Goal: Find specific page/section: Find specific page/section

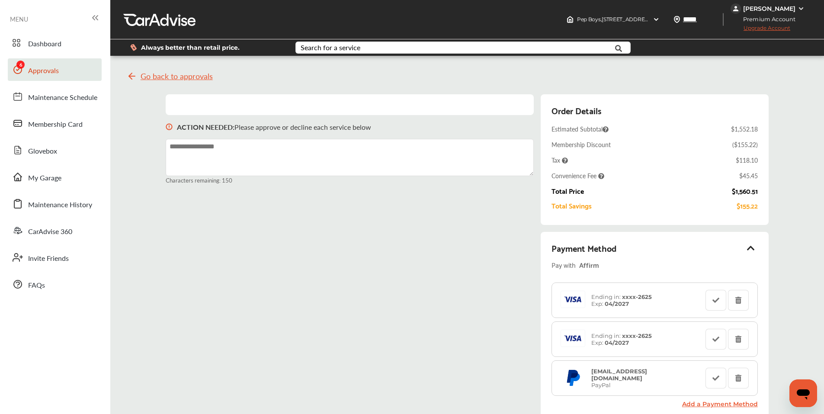
click at [53, 77] on link "Approvals" at bounding box center [55, 69] width 94 height 22
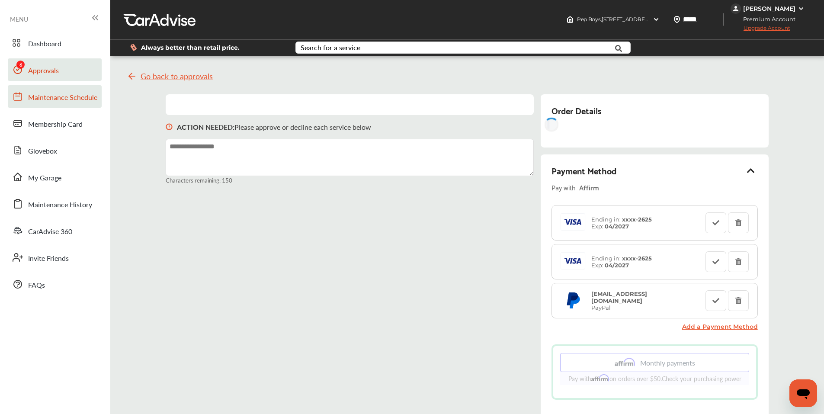
click at [50, 93] on span "Maintenance Schedule" at bounding box center [62, 97] width 69 height 11
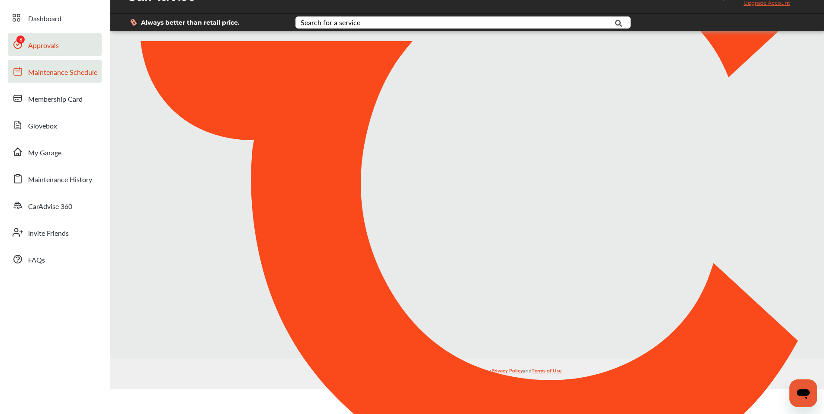
click at [61, 70] on div "Dashboard Approvals Maintenance Schedule Membership Card Glovebox My Garage Mai…" at bounding box center [55, 138] width 102 height 264
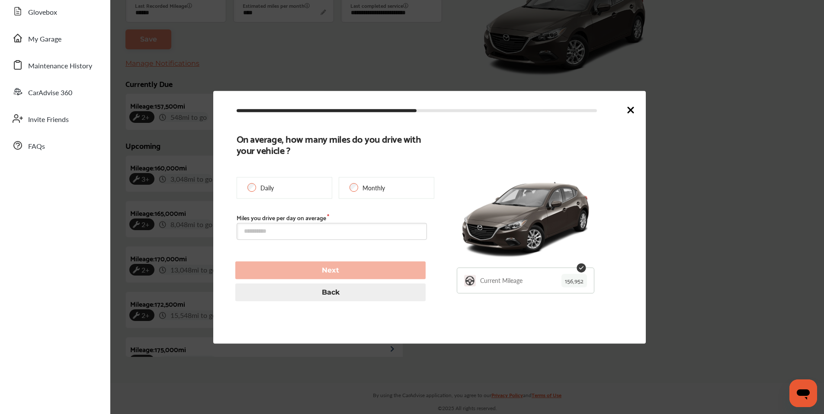
scroll to position [200, 0]
